Goal: Task Accomplishment & Management: Complete application form

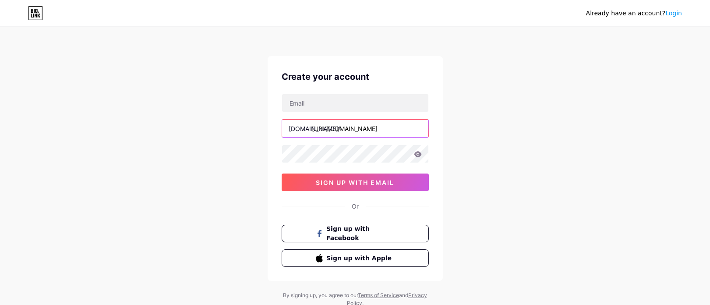
click at [374, 129] on input "[URL][DOMAIN_NAME]" at bounding box center [355, 129] width 146 height 18
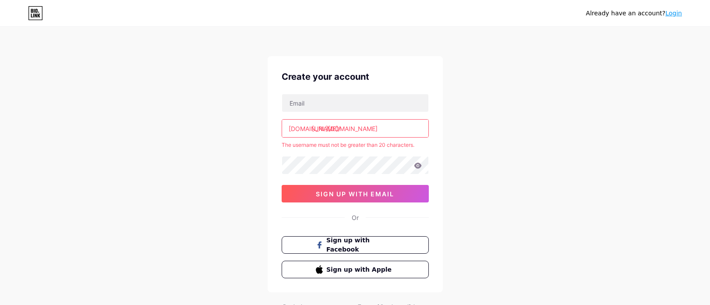
click at [471, 134] on div "Already have an account? Login Create your account [DOMAIN_NAME]/ [URL][DOMAIN_…" at bounding box center [355, 173] width 710 height 346
click at [384, 129] on input "[URL][DOMAIN_NAME]" at bounding box center [355, 129] width 146 height 18
click at [533, 123] on div "Already have an account? Login Create your account [DOMAIN_NAME]/ [URL][DOMAIN_…" at bounding box center [355, 173] width 710 height 346
click at [354, 99] on input "text" at bounding box center [355, 103] width 146 height 18
click at [541, 98] on div "Already have an account? Login Create your account [DOMAIN_NAME]/ [URL][DOMAIN_…" at bounding box center [355, 173] width 710 height 346
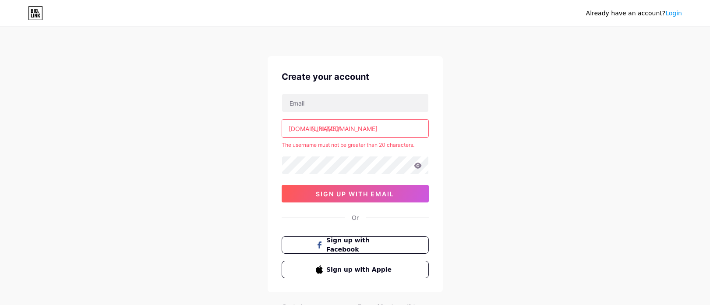
click at [528, 138] on div "Already have an account? Login Create your account [DOMAIN_NAME]/ [URL][DOMAIN_…" at bounding box center [355, 173] width 710 height 346
click at [376, 136] on input "[URL][DOMAIN_NAME]" at bounding box center [355, 129] width 146 height 18
click at [377, 127] on input "[URL][DOMAIN_NAME]" at bounding box center [355, 129] width 146 height 18
click at [377, 127] on input "text" at bounding box center [355, 129] width 146 height 18
click at [490, 124] on div "Already have an account? Login Create your account [DOMAIN_NAME]/ The username …" at bounding box center [355, 173] width 710 height 346
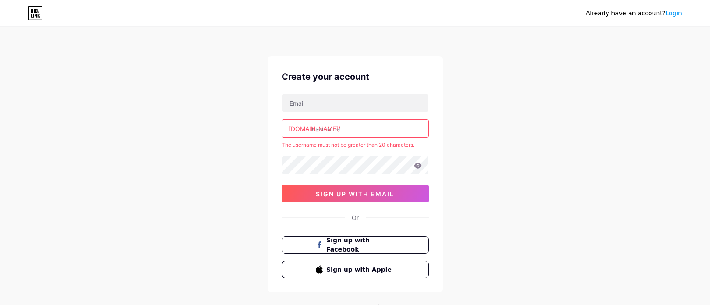
click at [397, 126] on input "text" at bounding box center [355, 129] width 146 height 18
click at [408, 126] on input "text" at bounding box center [355, 129] width 146 height 18
paste input "https//[DOMAIN_NAME][URL]"
click at [366, 129] on input "https//[DOMAIN_NAME][URL]" at bounding box center [355, 129] width 146 height 18
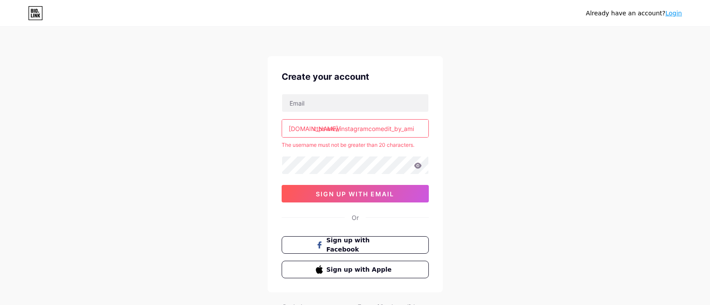
scroll to position [0, 0]
type input "h"
paste input "https//[DOMAIN_NAME][URL]"
type input "edit_by_amit04"
click at [403, 110] on input "text" at bounding box center [355, 103] width 146 height 18
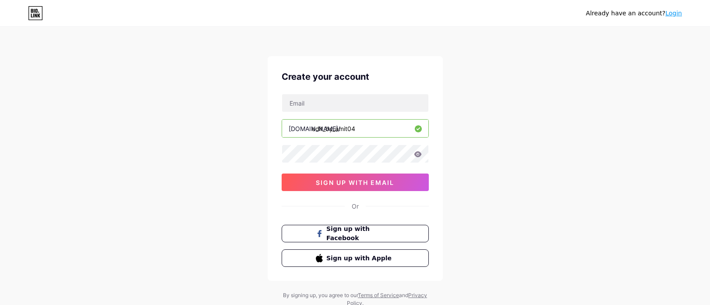
click at [558, 121] on div "Already have an account? Login Create your account [DOMAIN_NAME]/ edit_by_amit0…" at bounding box center [355, 167] width 710 height 335
click at [366, 102] on input "text" at bounding box center [355, 103] width 146 height 18
click at [507, 98] on div "Already have an account? Login Create your account [DOMAIN_NAME]/ edit_by_amit0…" at bounding box center [355, 167] width 710 height 335
click at [337, 105] on input "text" at bounding box center [355, 103] width 146 height 18
type input "amitkumar200174@yahoo.com"
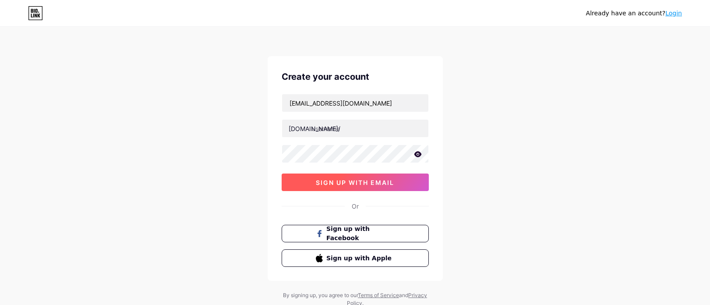
click at [345, 187] on button "sign up with email" at bounding box center [354, 182] width 147 height 18
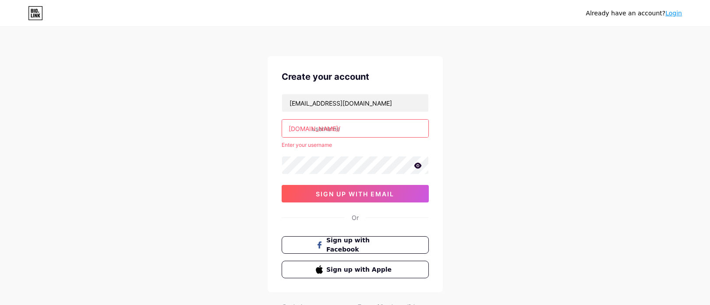
click at [358, 130] on input "text" at bounding box center [355, 129] width 146 height 18
click at [545, 112] on div "Already have an account? Login Create your account amitkumar200174@yahoo.com bi…" at bounding box center [355, 173] width 710 height 346
click at [417, 166] on icon at bounding box center [417, 165] width 7 height 6
click at [417, 166] on icon at bounding box center [416, 166] width 7 height 6
click at [375, 131] on input "text" at bounding box center [355, 129] width 146 height 18
